Goal: Information Seeking & Learning: Learn about a topic

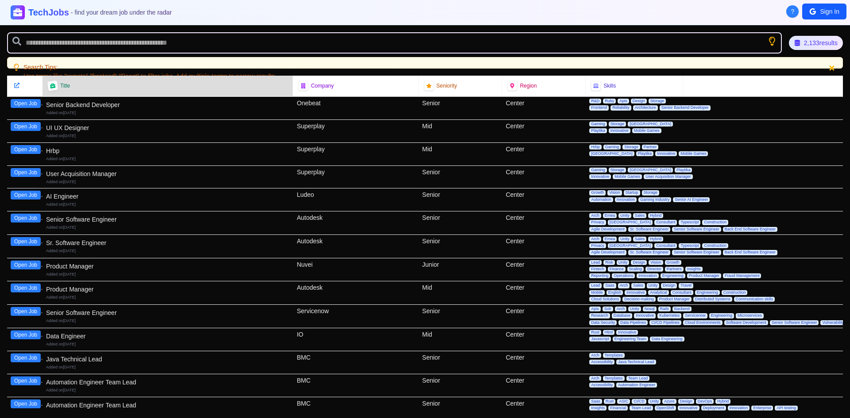
click at [82, 102] on div "Senior Backend Developer Added on 29th August 2025" at bounding box center [167, 108] width 243 height 19
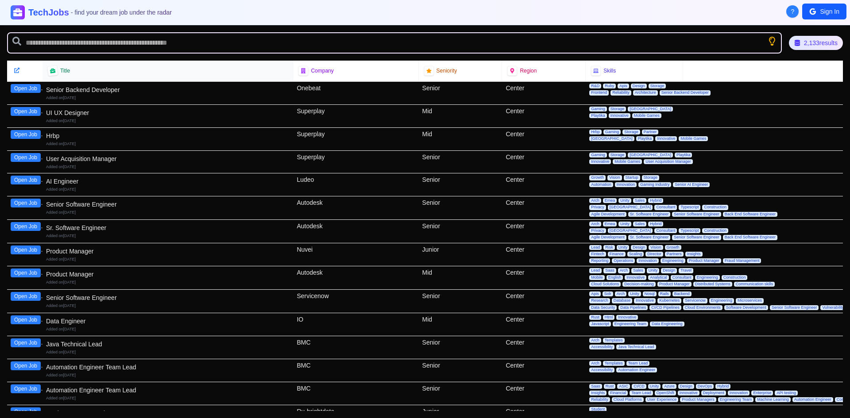
click at [93, 71] on div "Title" at bounding box center [167, 71] width 239 height 10
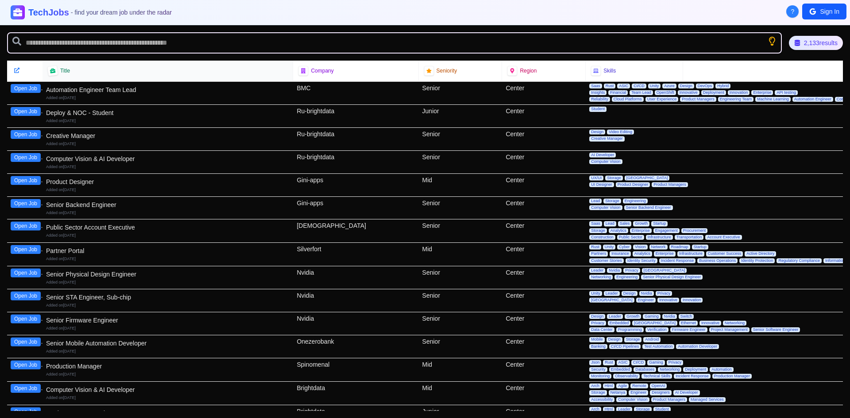
scroll to position [601, 0]
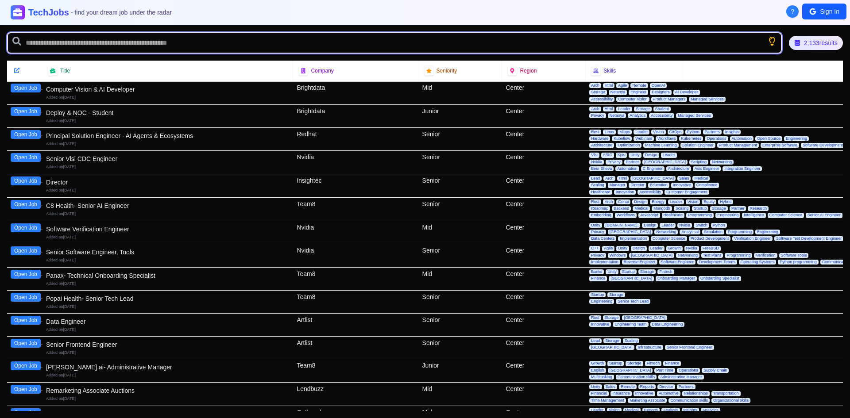
click at [254, 36] on input "text" at bounding box center [394, 42] width 774 height 21
type input "*"
type input "**"
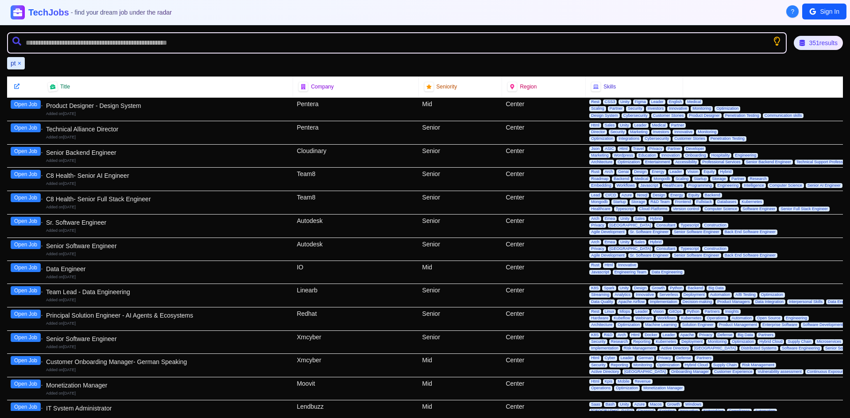
click at [18, 62] on button "×" at bounding box center [20, 63] width 4 height 9
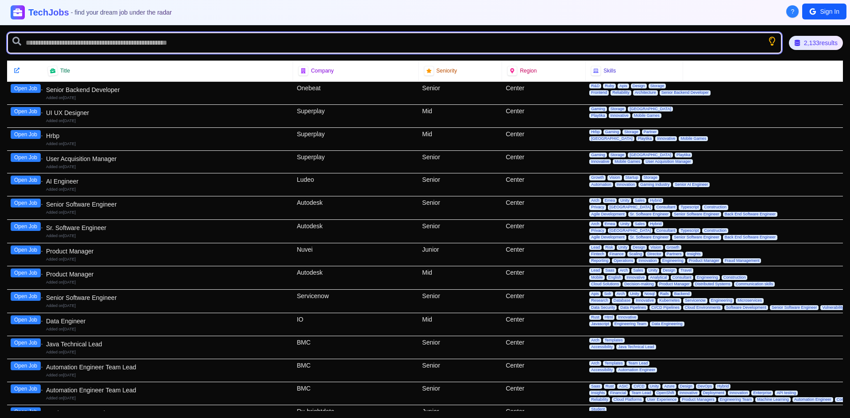
click at [38, 40] on input "text" at bounding box center [394, 42] width 774 height 21
type input "***"
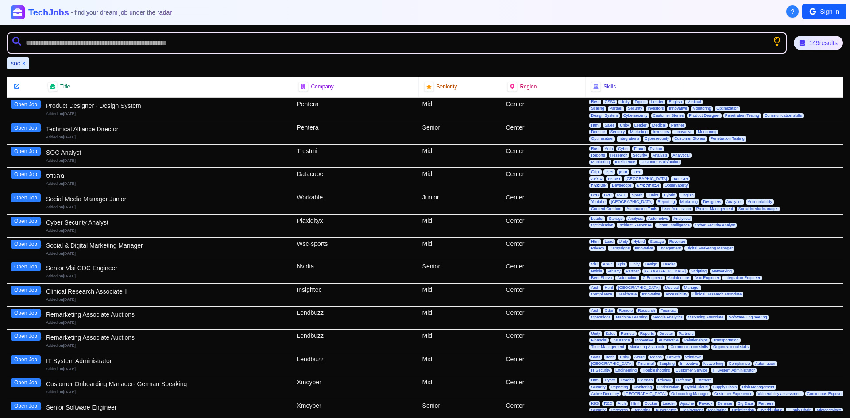
click at [146, 159] on div "Added on [DATE]" at bounding box center [167, 161] width 243 height 6
click at [29, 154] on button "Open Job" at bounding box center [26, 151] width 30 height 9
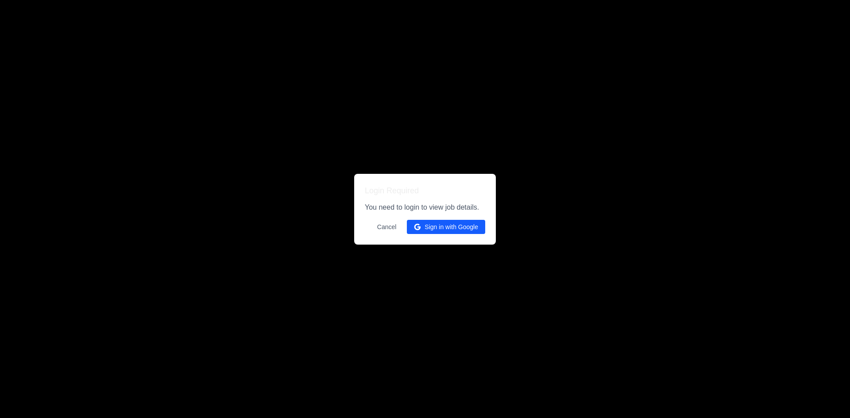
click at [445, 227] on button "Sign in with Google" at bounding box center [446, 227] width 78 height 14
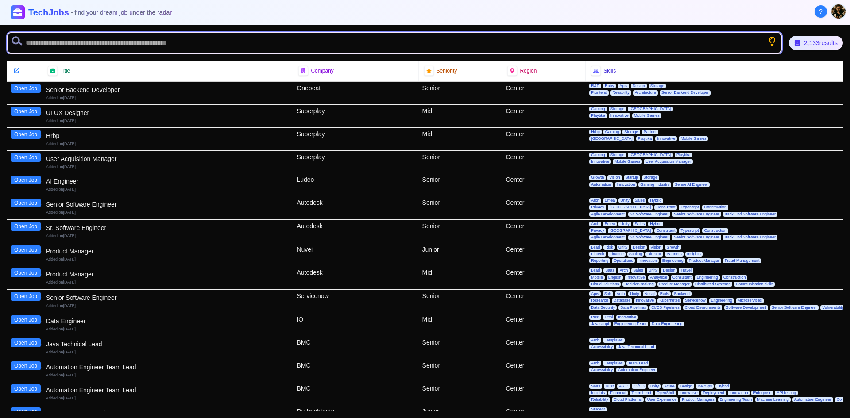
click at [254, 38] on input "text" at bounding box center [394, 42] width 774 height 21
type input "***"
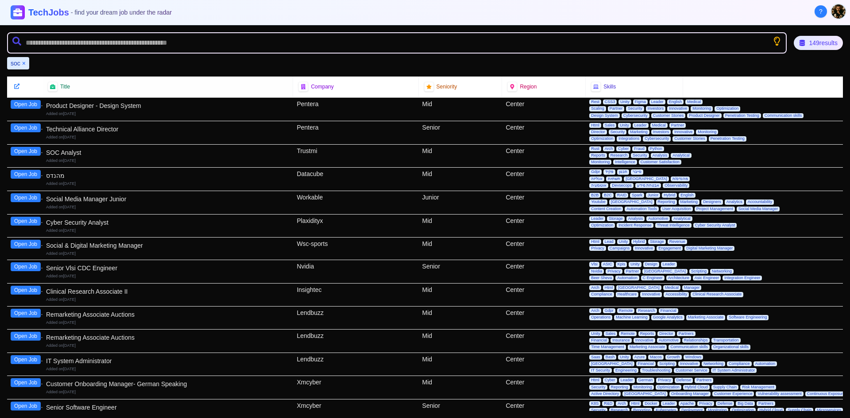
click at [119, 160] on div "Added on [DATE]" at bounding box center [167, 161] width 243 height 6
click at [20, 150] on button "Open Job" at bounding box center [26, 151] width 30 height 9
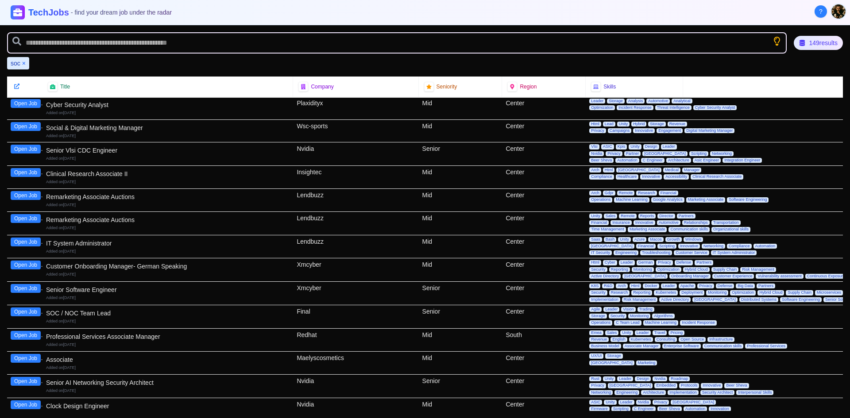
scroll to position [118, 0]
click at [109, 310] on div "SOC / NOC Team Lead" at bounding box center [167, 312] width 243 height 9
click at [21, 314] on button "Open Job" at bounding box center [26, 311] width 30 height 9
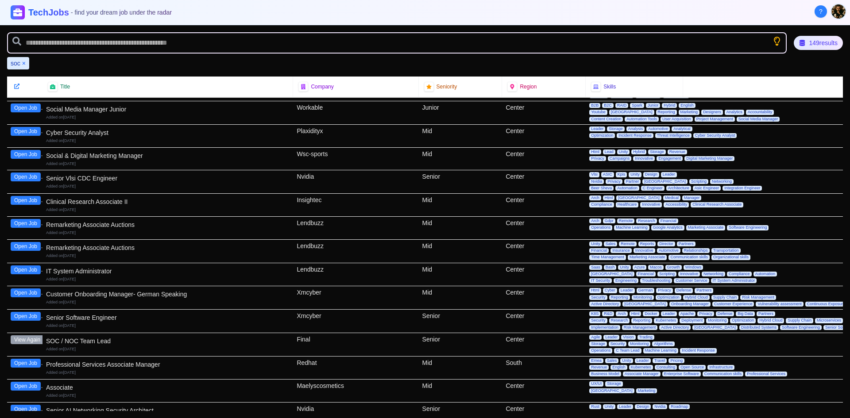
scroll to position [0, 0]
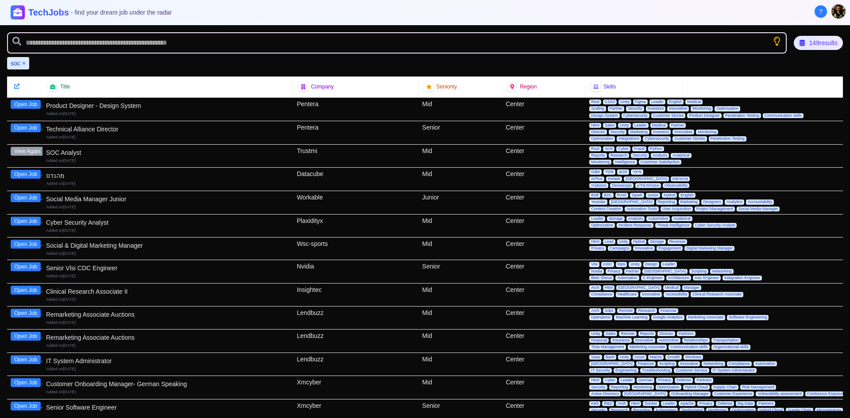
click at [24, 64] on button "×" at bounding box center [24, 63] width 4 height 9
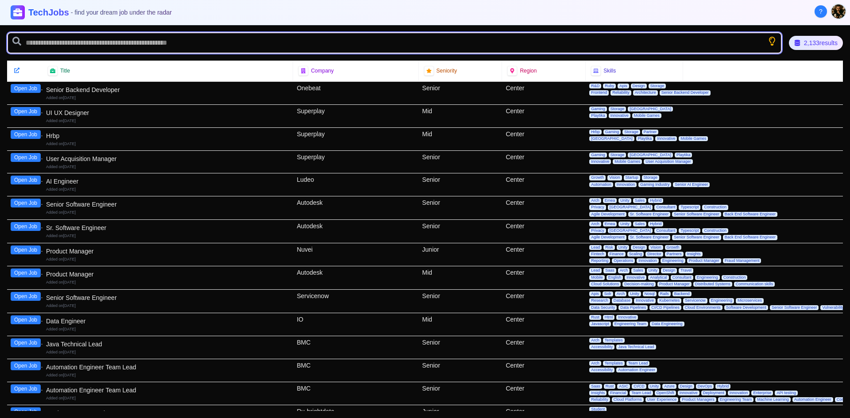
click at [53, 41] on input "text" at bounding box center [394, 42] width 774 height 21
type input "*****"
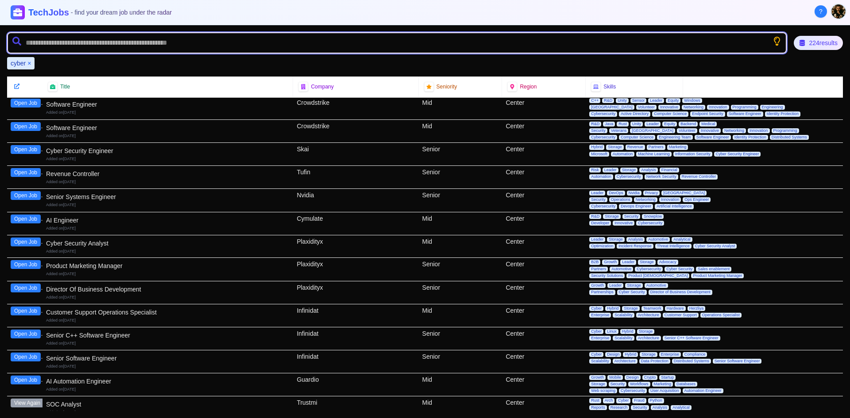
scroll to position [590, 0]
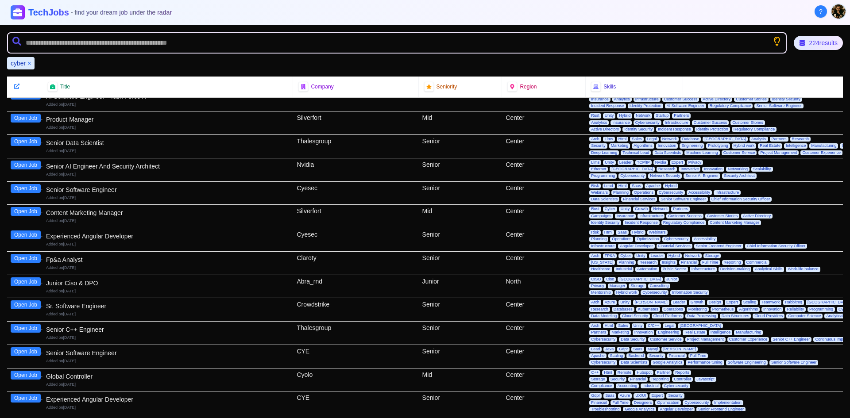
click at [31, 62] on button "×" at bounding box center [29, 63] width 4 height 9
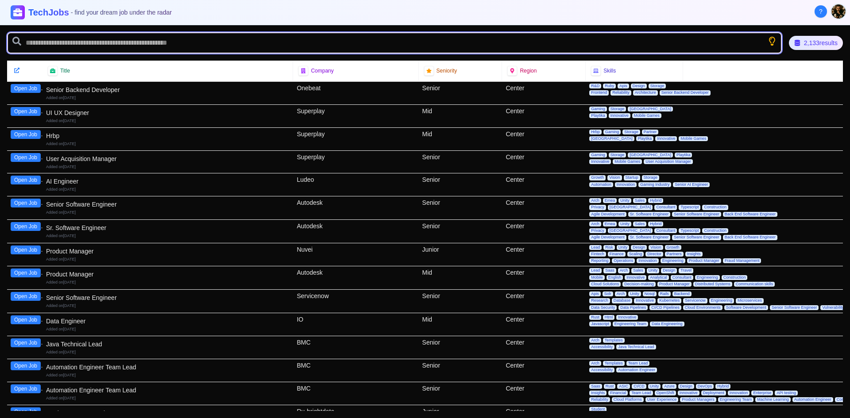
click at [56, 40] on input "text" at bounding box center [394, 42] width 774 height 21
